Goal: Task Accomplishment & Management: Complete application form

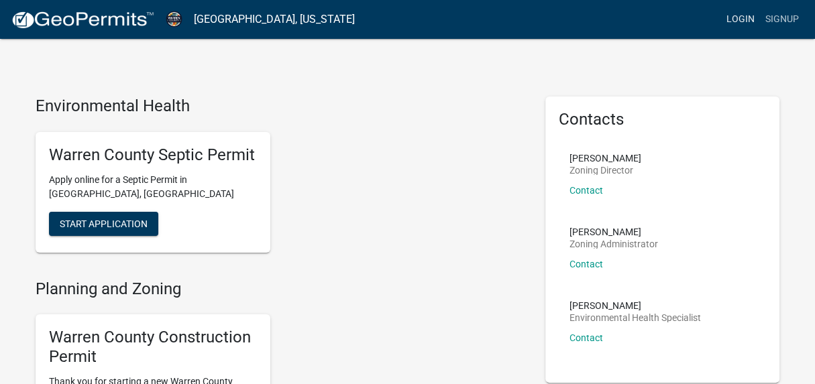
click at [737, 21] on link "Login" at bounding box center [740, 19] width 39 height 25
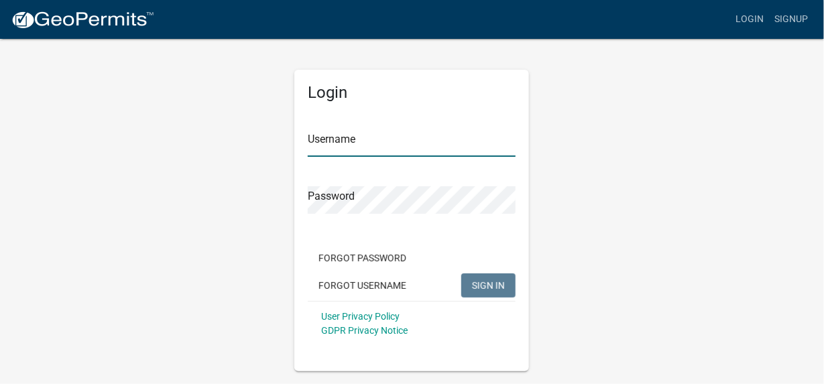
click at [371, 140] on input "Username" at bounding box center [412, 142] width 208 height 27
type input "[EMAIL_ADDRESS][DOMAIN_NAME]"
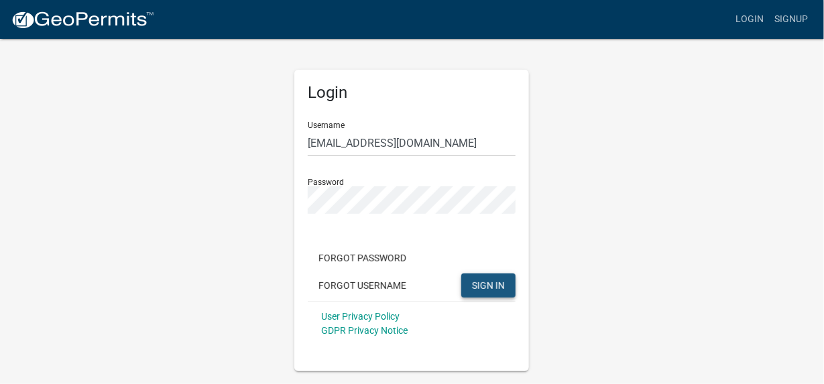
click at [492, 285] on span "SIGN IN" at bounding box center [488, 285] width 33 height 11
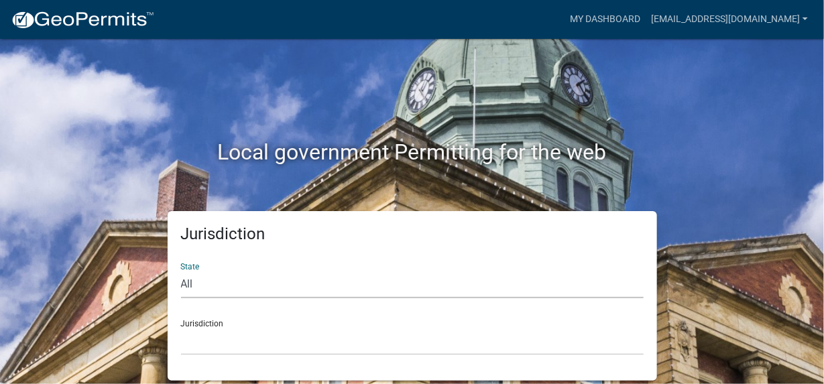
click at [200, 282] on select "All [US_STATE] [US_STATE] [US_STATE] [US_STATE] [US_STATE] [US_STATE] [US_STATE…" at bounding box center [412, 284] width 463 height 27
select select "[US_STATE]"
click at [181, 271] on select "All [US_STATE] [US_STATE] [US_STATE] [US_STATE] [US_STATE] [US_STATE] [US_STATE…" at bounding box center [412, 284] width 463 height 27
click at [198, 333] on select "[GEOGRAPHIC_DATA], [US_STATE] [GEOGRAPHIC_DATA], [US_STATE] [GEOGRAPHIC_DATA], …" at bounding box center [412, 341] width 463 height 27
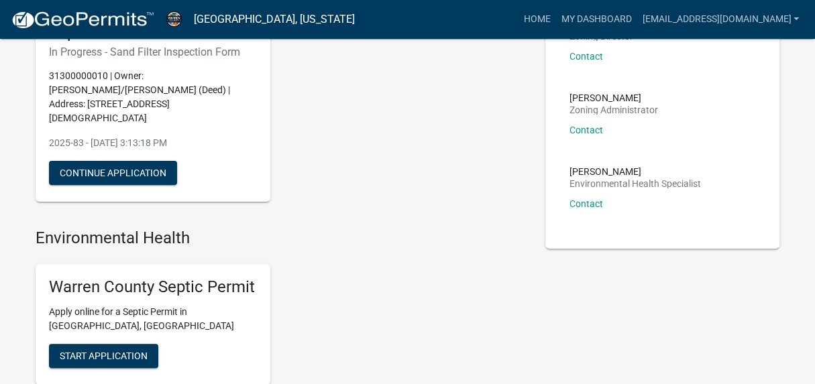
scroll to position [66, 0]
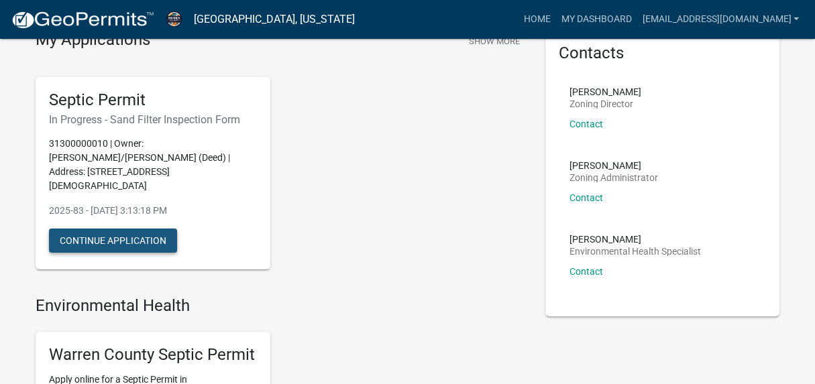
click at [105, 229] on button "Continue Application" at bounding box center [113, 241] width 128 height 24
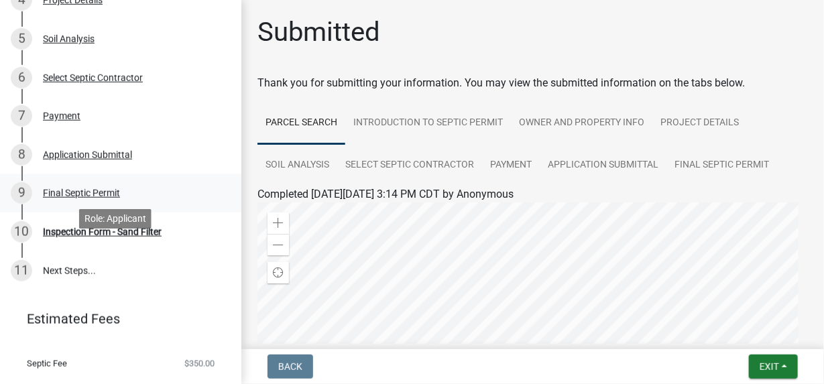
scroll to position [378, 0]
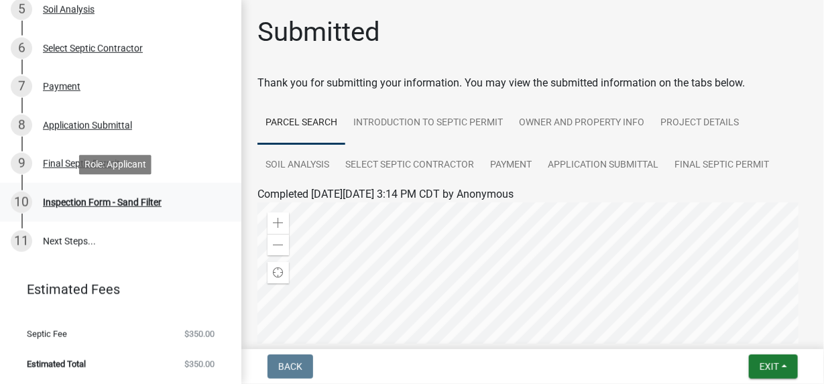
click at [110, 200] on div "Inspection Form - Sand Filter" at bounding box center [102, 202] width 119 height 9
click at [70, 241] on link "11 Next Steps..." at bounding box center [120, 241] width 241 height 39
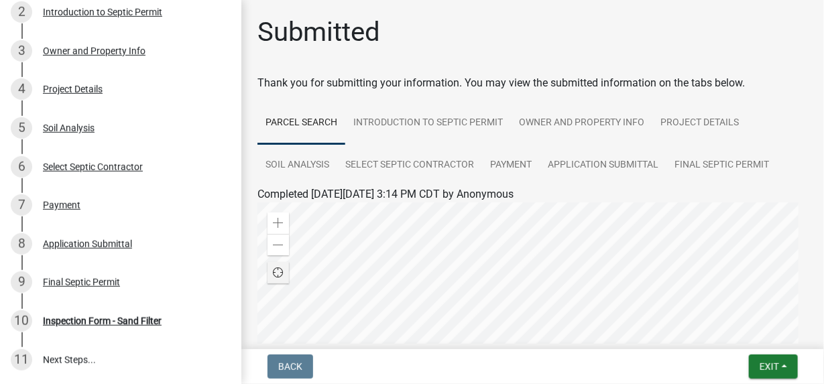
scroll to position [176, 0]
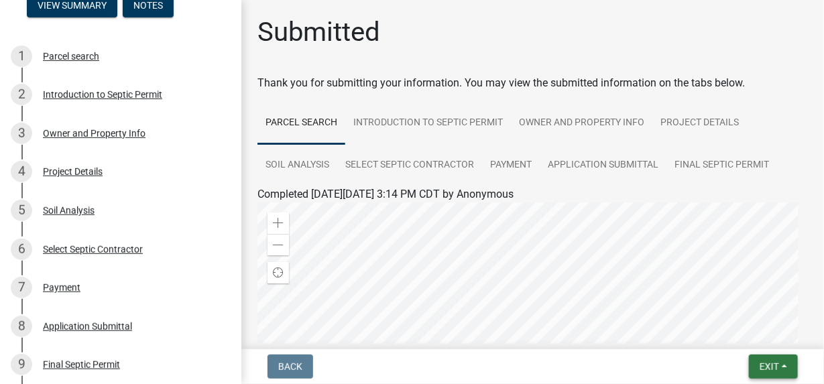
click at [773, 367] on span "Exit" at bounding box center [769, 366] width 19 height 11
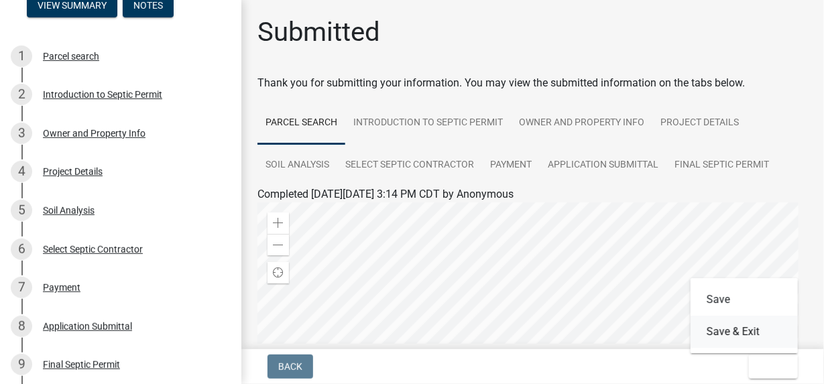
click at [744, 334] on button "Save & Exit" at bounding box center [744, 332] width 107 height 32
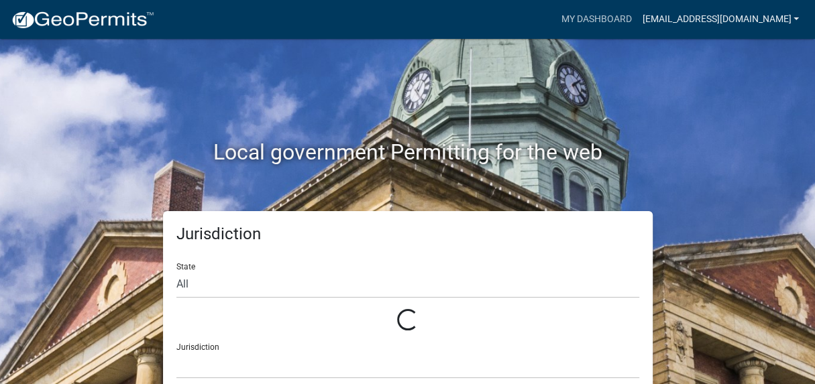
click at [763, 19] on link "[EMAIL_ADDRESS][DOMAIN_NAME]" at bounding box center [720, 19] width 168 height 25
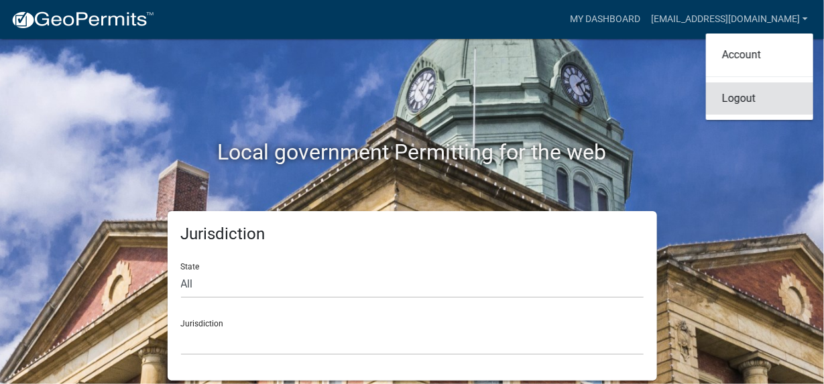
click at [738, 99] on link "Logout" at bounding box center [759, 98] width 107 height 32
